Goal: Information Seeking & Learning: Learn about a topic

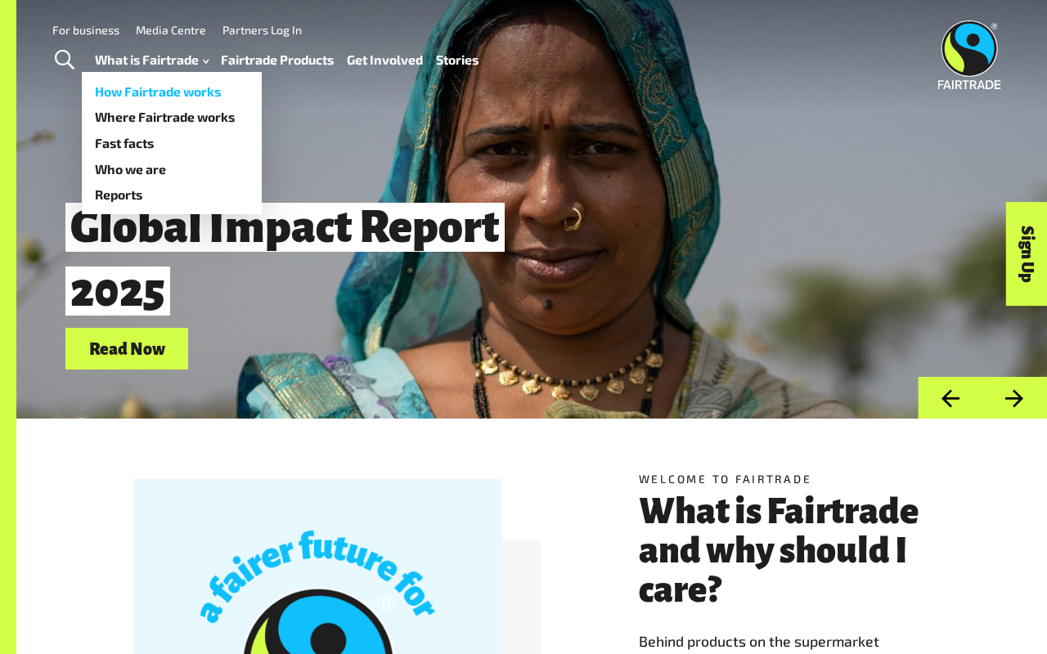
click at [179, 89] on link "How Fairtrade works" at bounding box center [172, 91] width 180 height 26
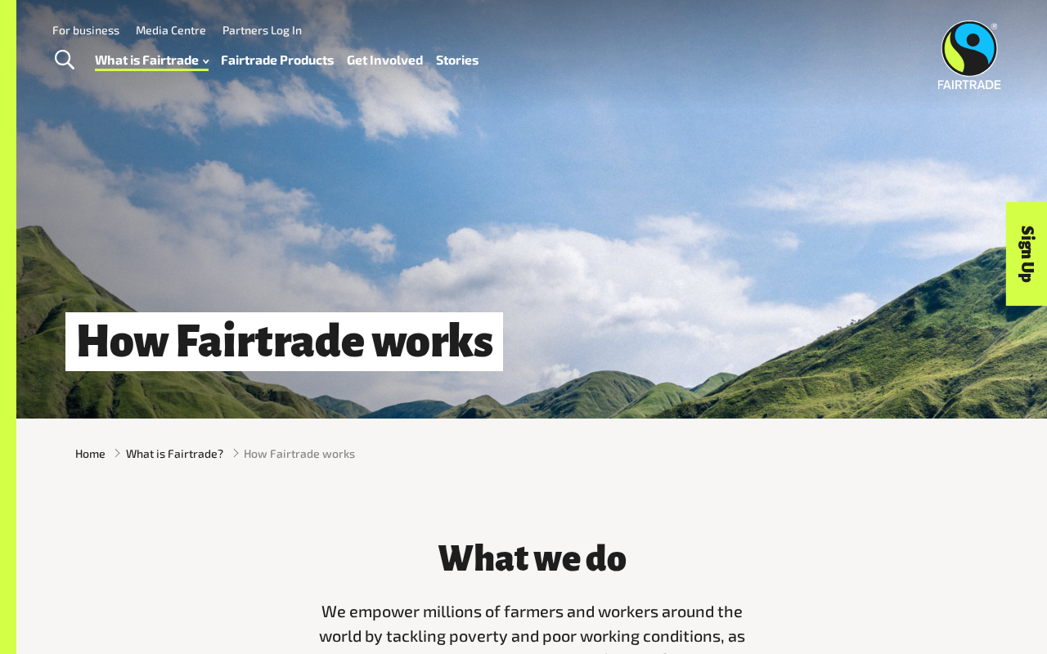
click at [285, 62] on link "Fairtrade Products" at bounding box center [277, 59] width 113 height 23
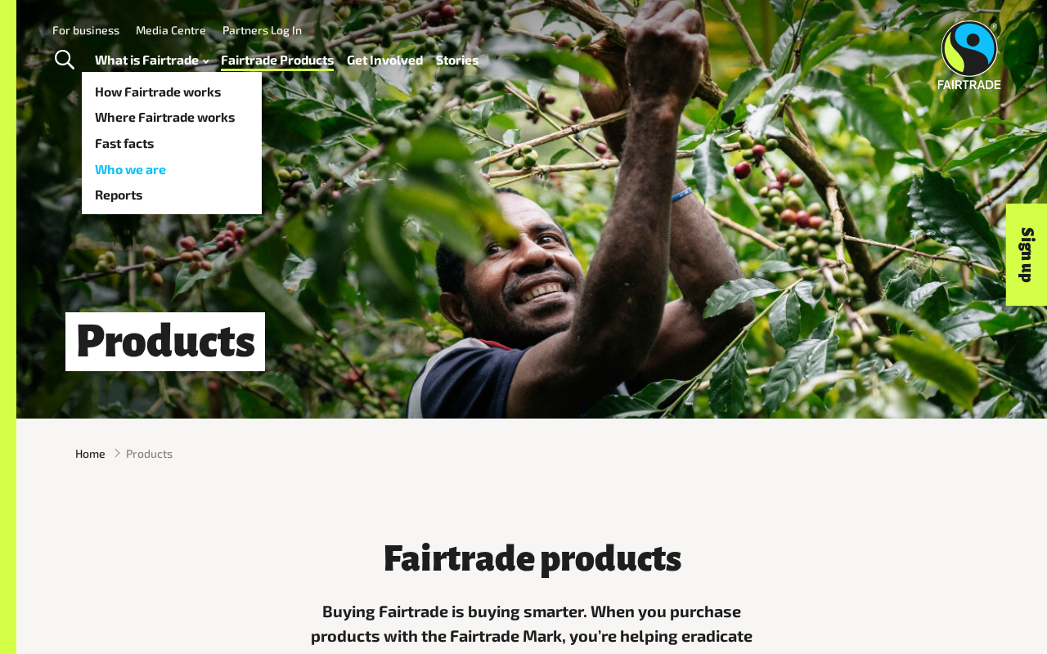
click at [146, 172] on link "Who we are" at bounding box center [172, 169] width 180 height 26
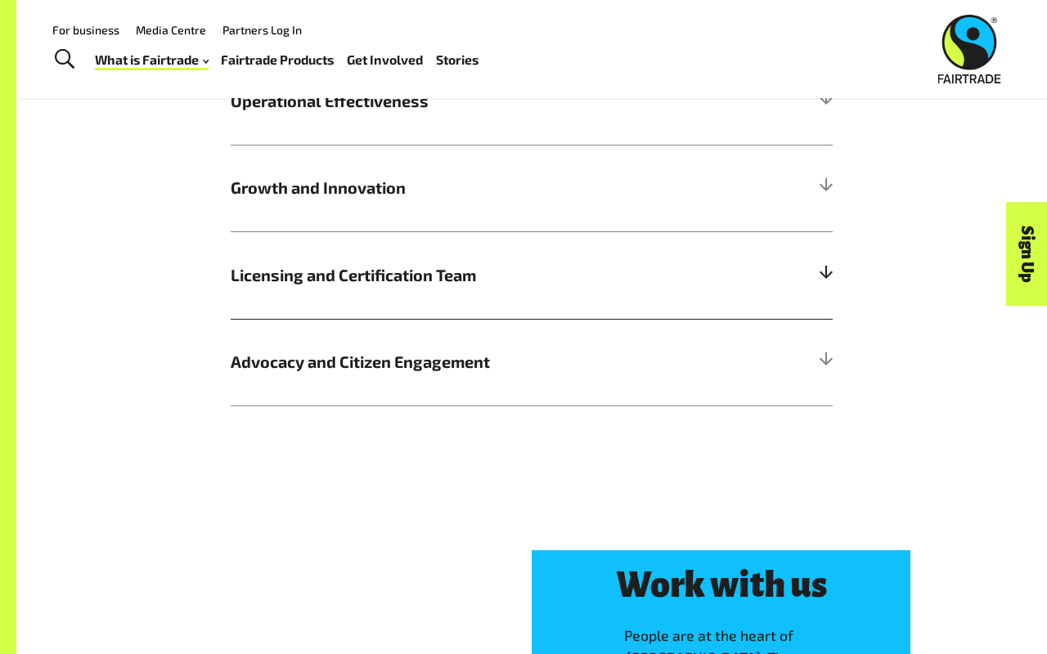
scroll to position [1865, 0]
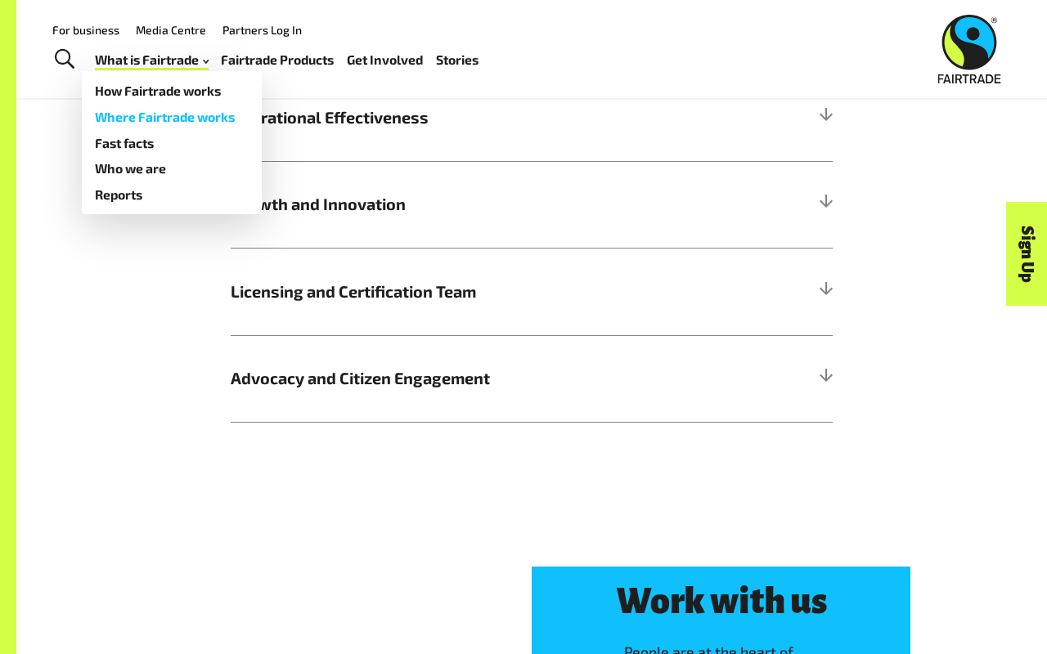
click at [174, 120] on link "Where Fairtrade works" at bounding box center [172, 117] width 180 height 26
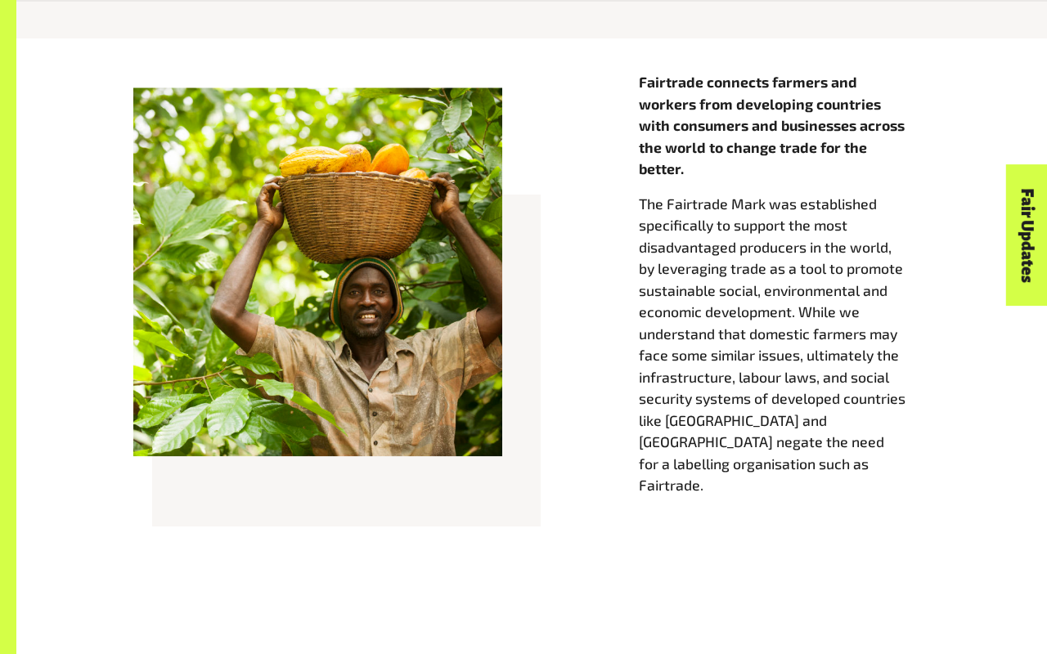
scroll to position [635, 0]
